Goal: Information Seeking & Learning: Learn about a topic

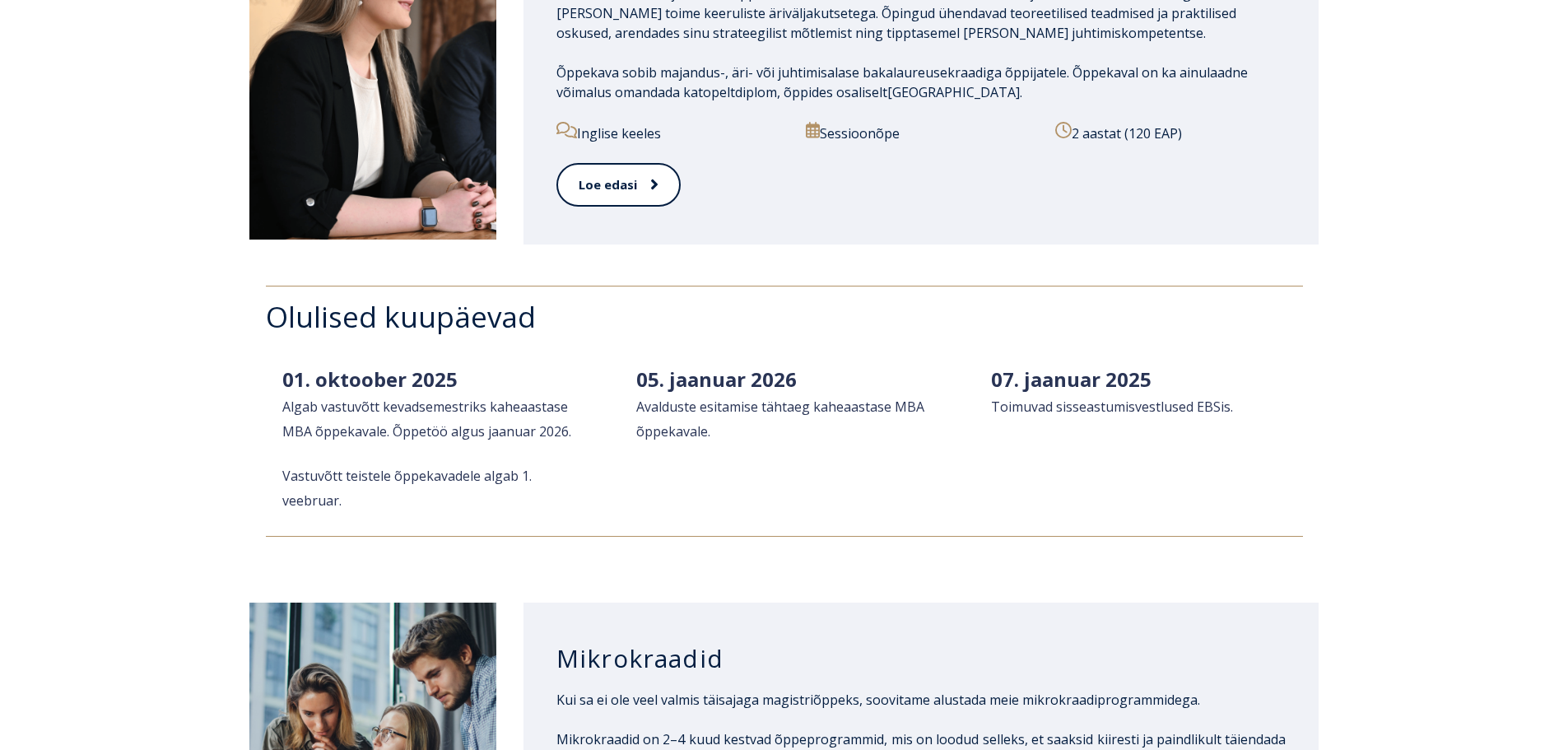
scroll to position [2058, 0]
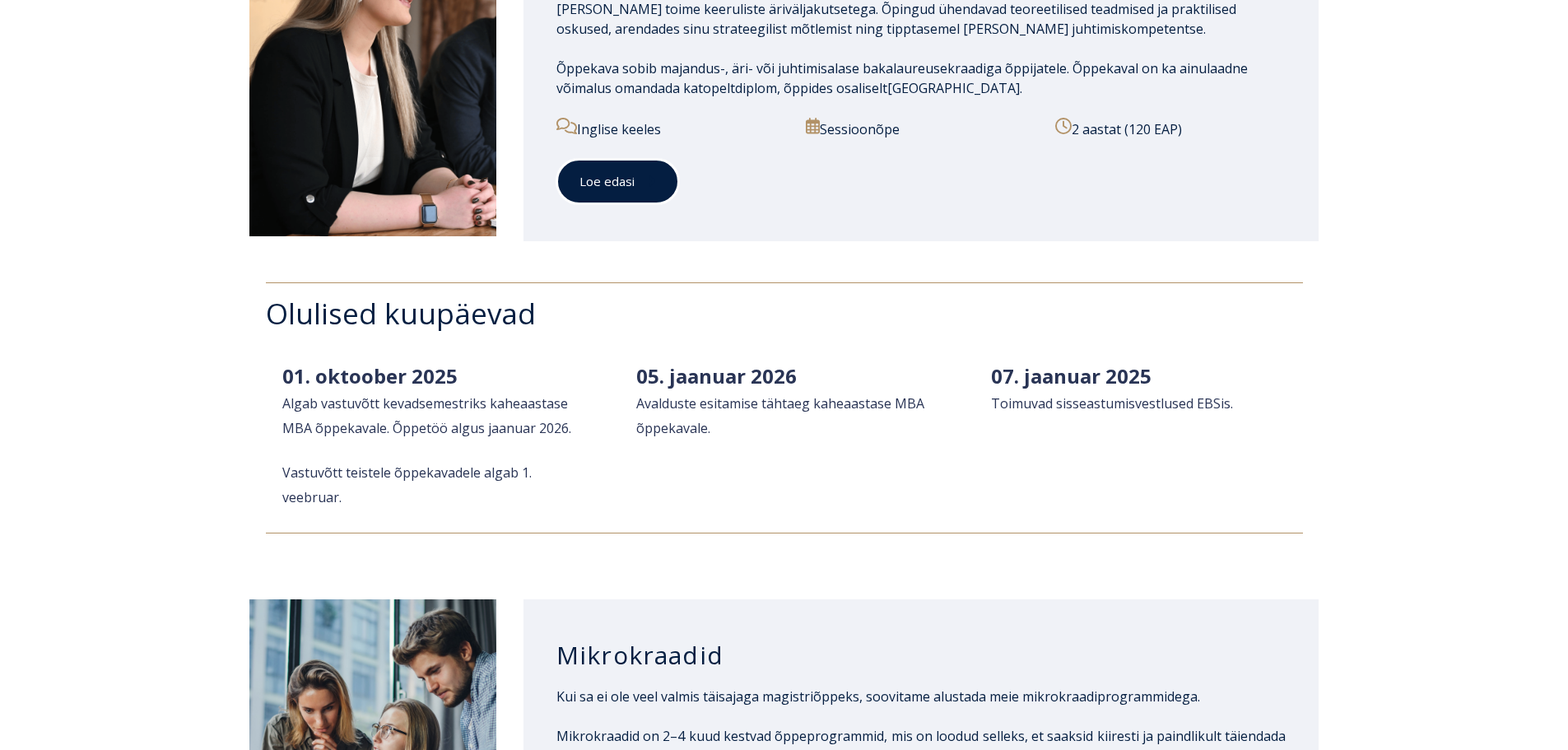
click at [643, 173] on span at bounding box center [645, 181] width 22 height 17
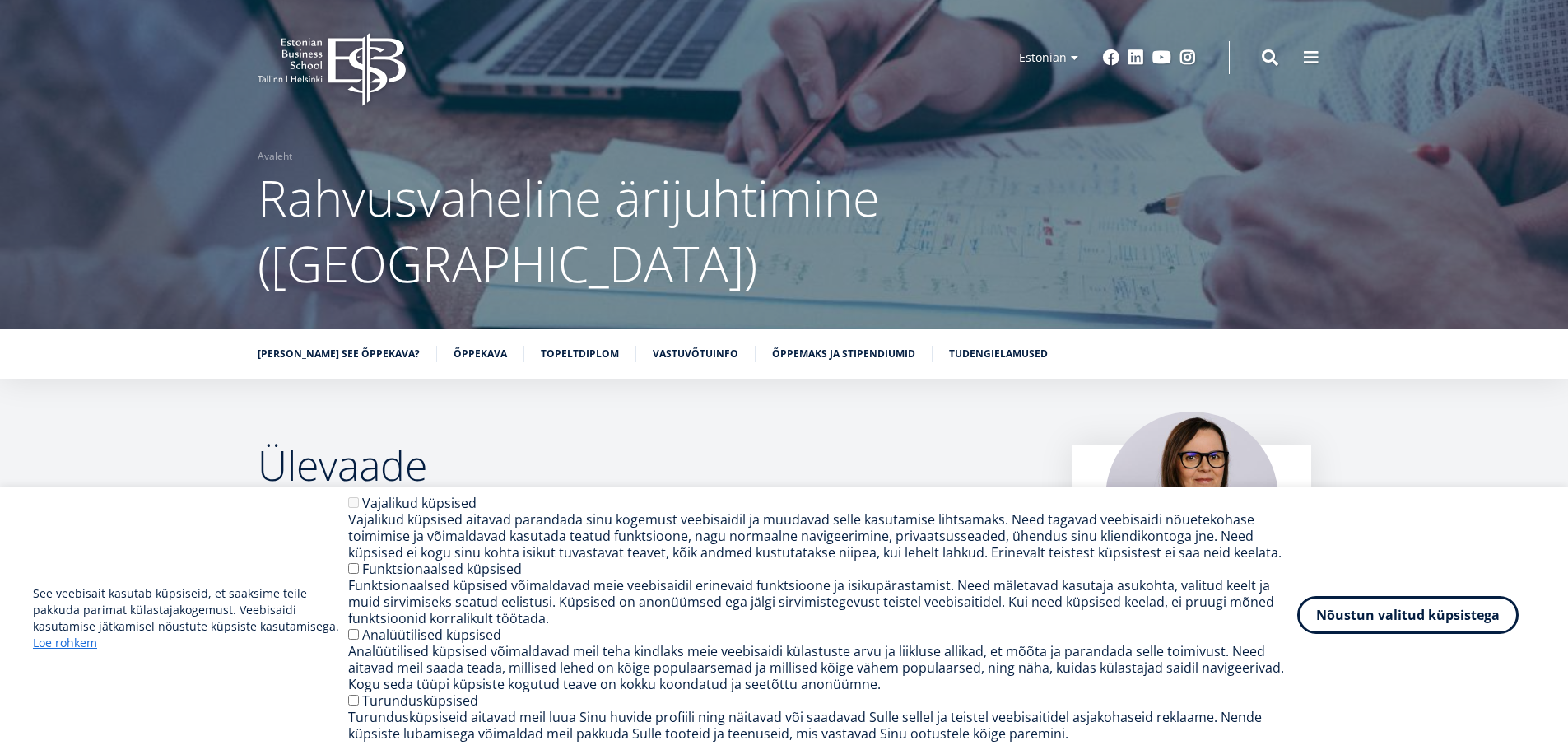
click at [1411, 621] on button "Nõustun valitud küpsistega" at bounding box center [1407, 614] width 222 height 37
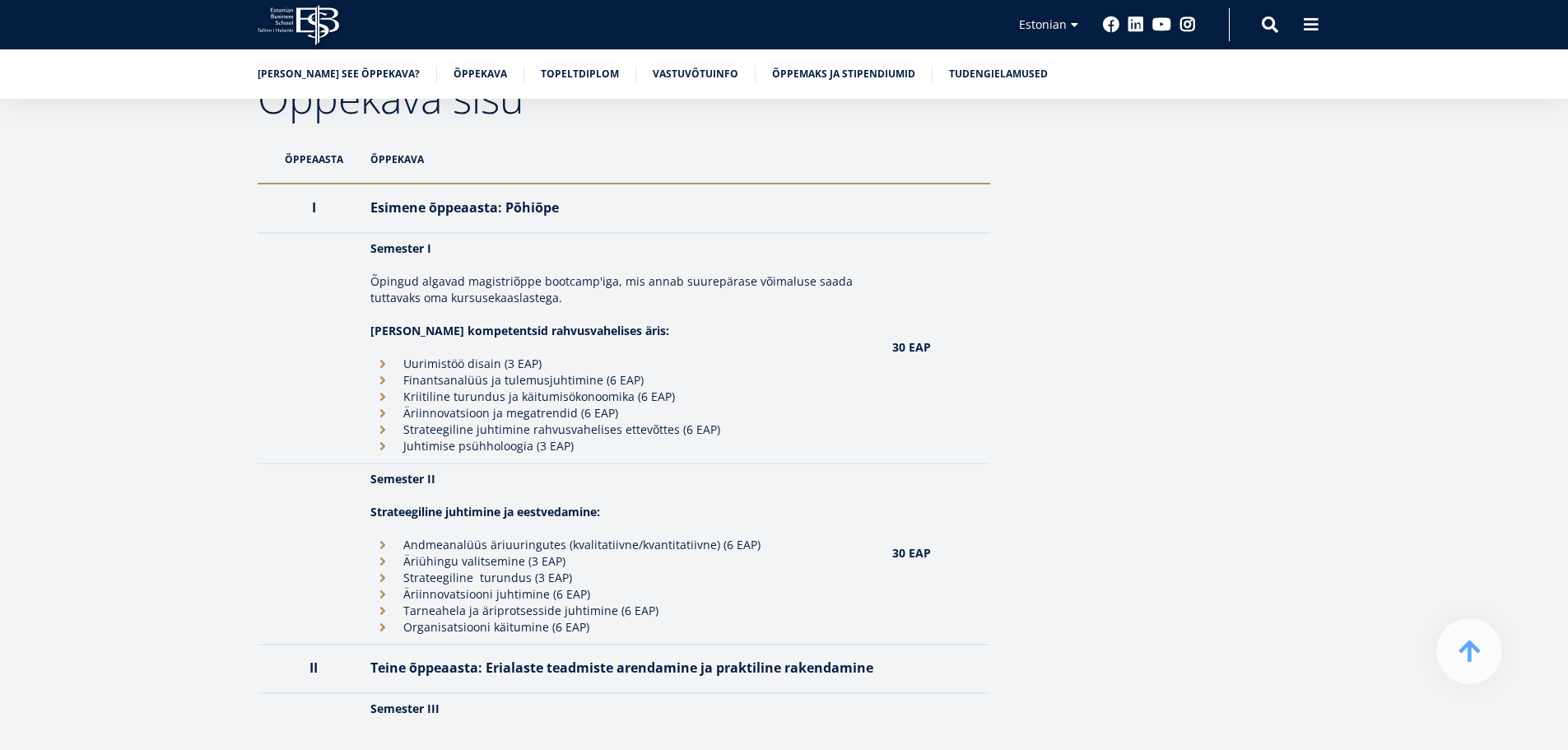
scroll to position [1481, 0]
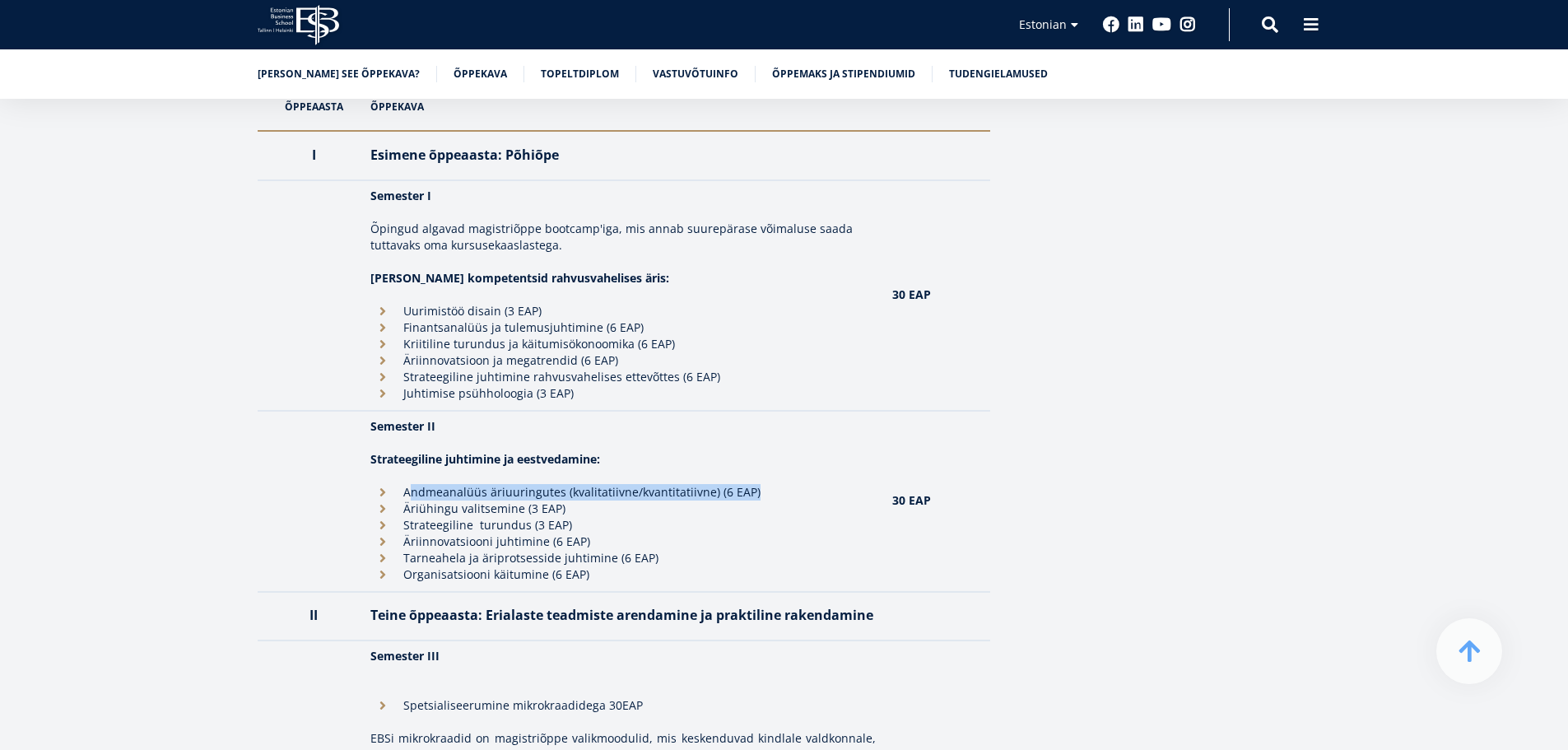
drag, startPoint x: 788, startPoint y: 429, endPoint x: 410, endPoint y: 424, distance: 378.0
click at [410, 484] on li "Andmeanalüüs äriuuringutes (kvalitatiivne/kvantitatiivne) (6 EAP)" at bounding box center [623, 493] width 505 height 17
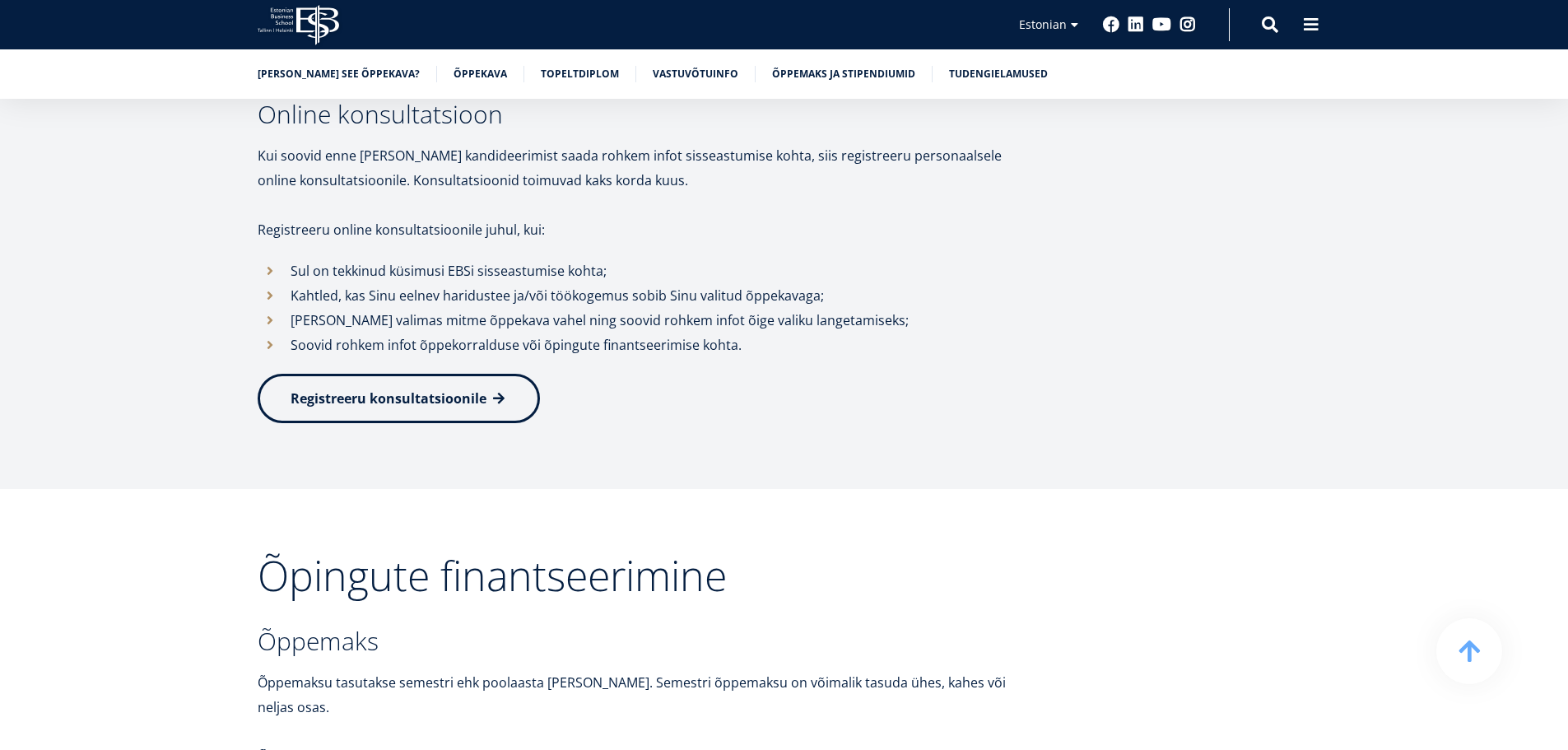
scroll to position [5351, 0]
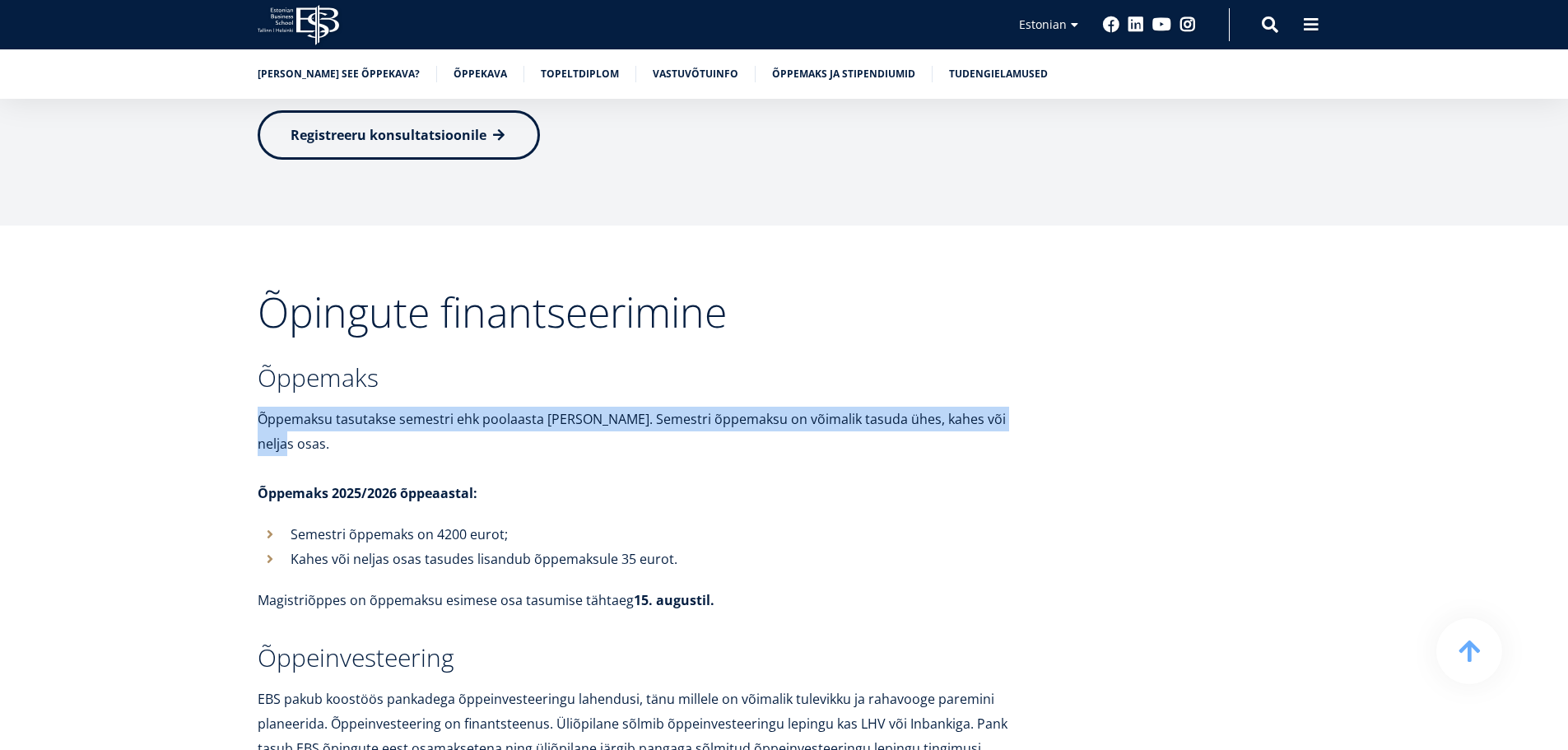
drag, startPoint x: 1036, startPoint y: 330, endPoint x: 249, endPoint y: 322, distance: 787.0
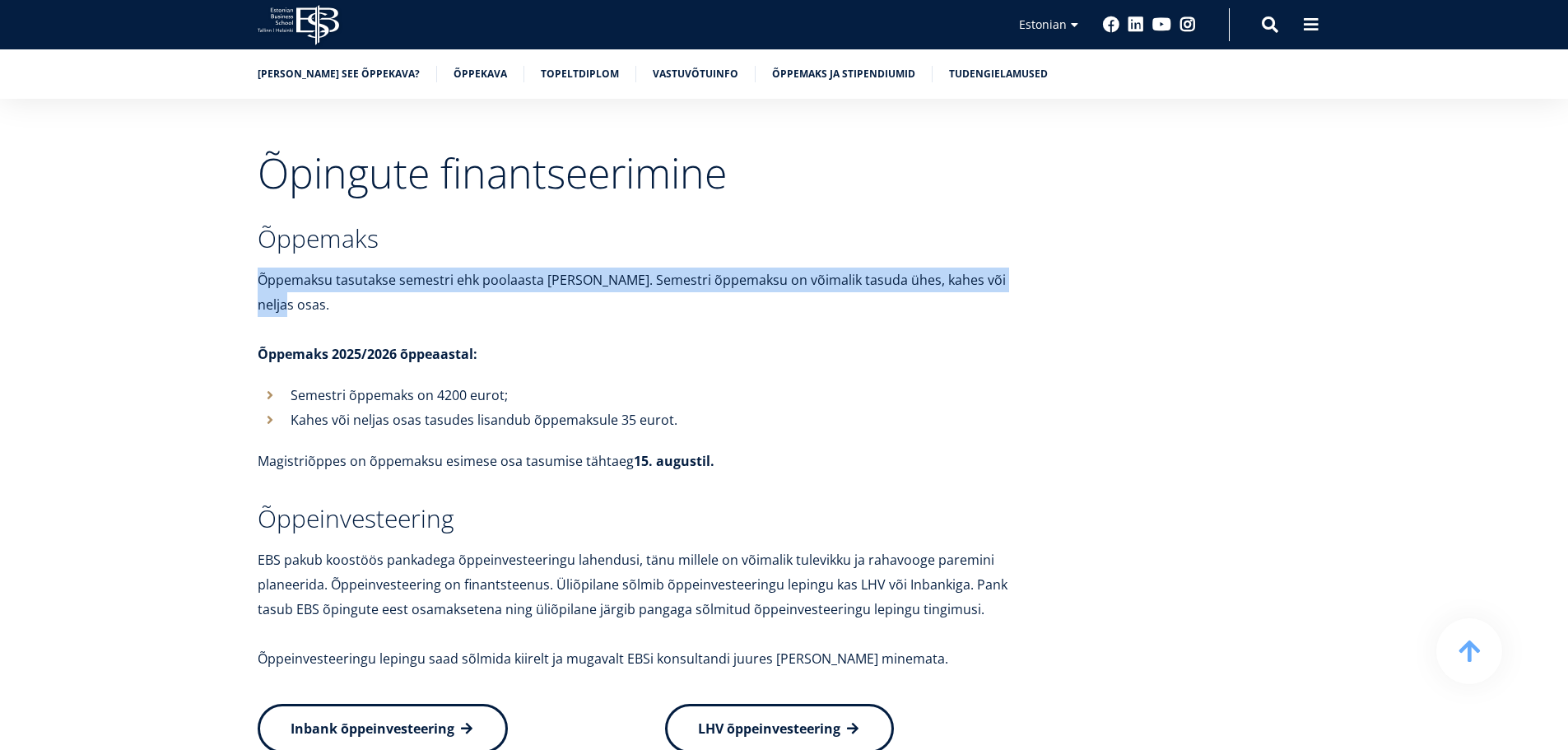
scroll to position [5516, 0]
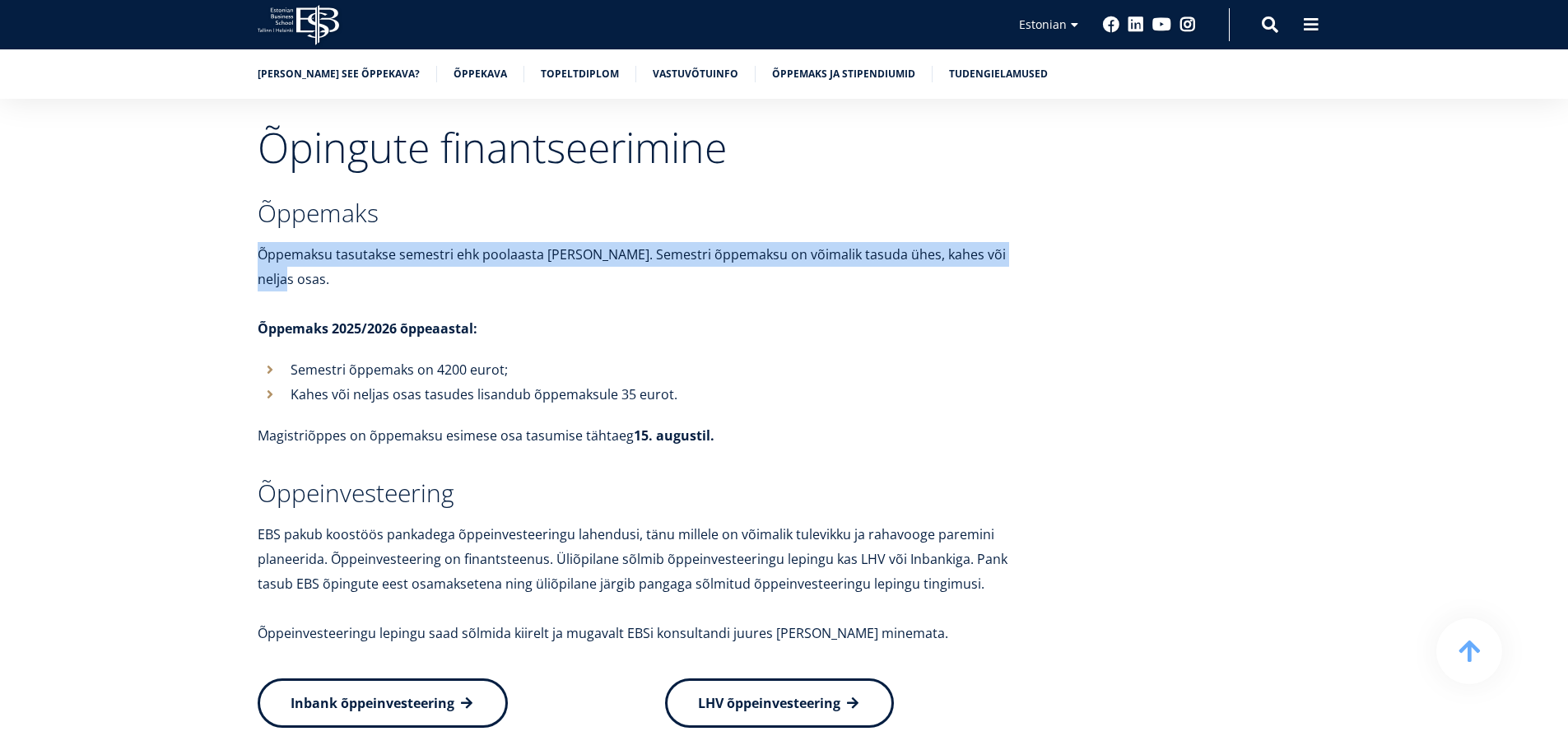
drag, startPoint x: 972, startPoint y: 445, endPoint x: 1014, endPoint y: 468, distance: 47.9
click at [1014, 522] on p "EBS pakub koostöös pankadega õppeinvesteeringu lahendusi, tänu millele on võima…" at bounding box center [649, 571] width 782 height 99
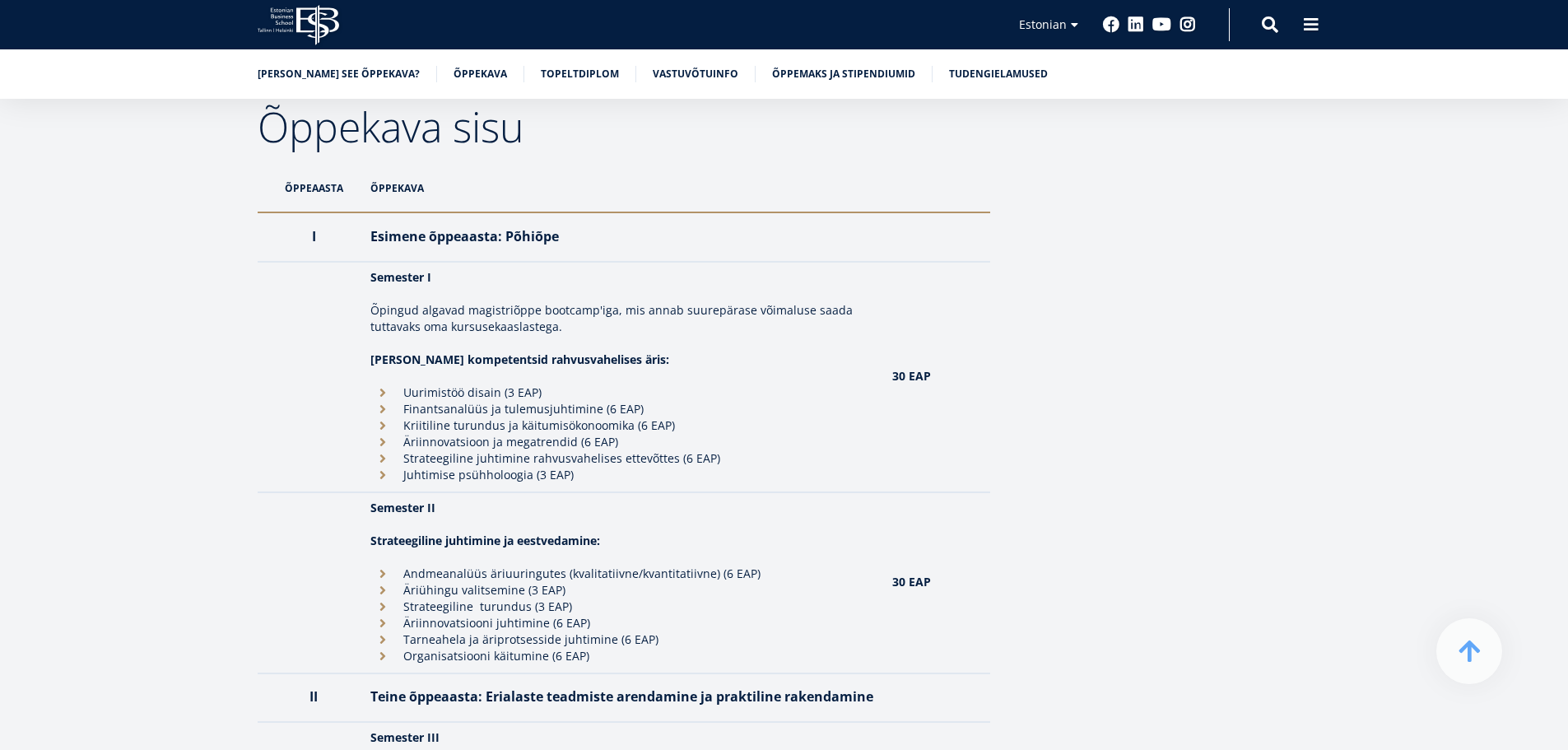
scroll to position [1399, 0]
